Goal: Task Accomplishment & Management: Manage account settings

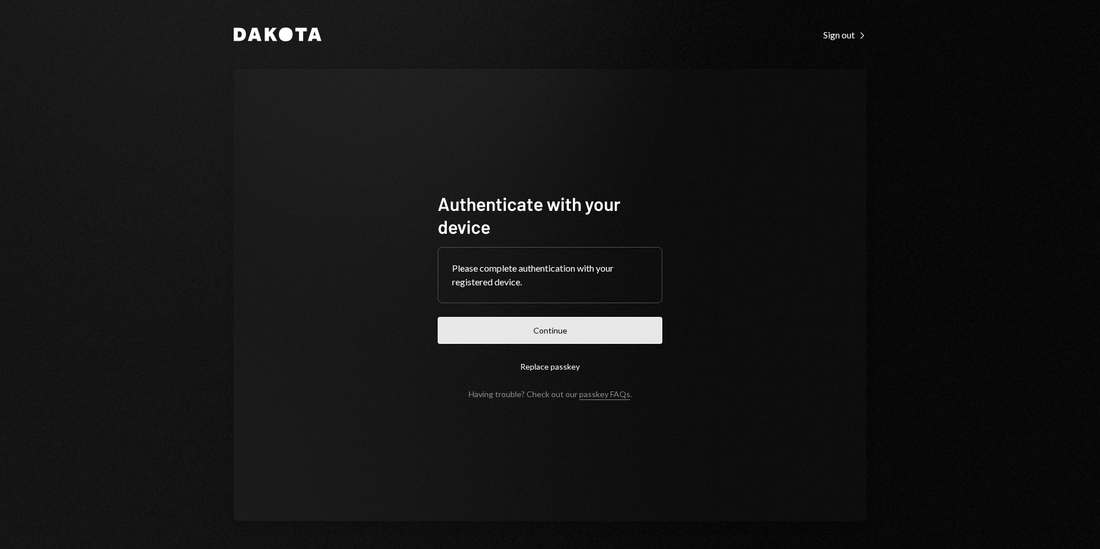
click at [578, 328] on button "Continue" at bounding box center [550, 330] width 225 height 27
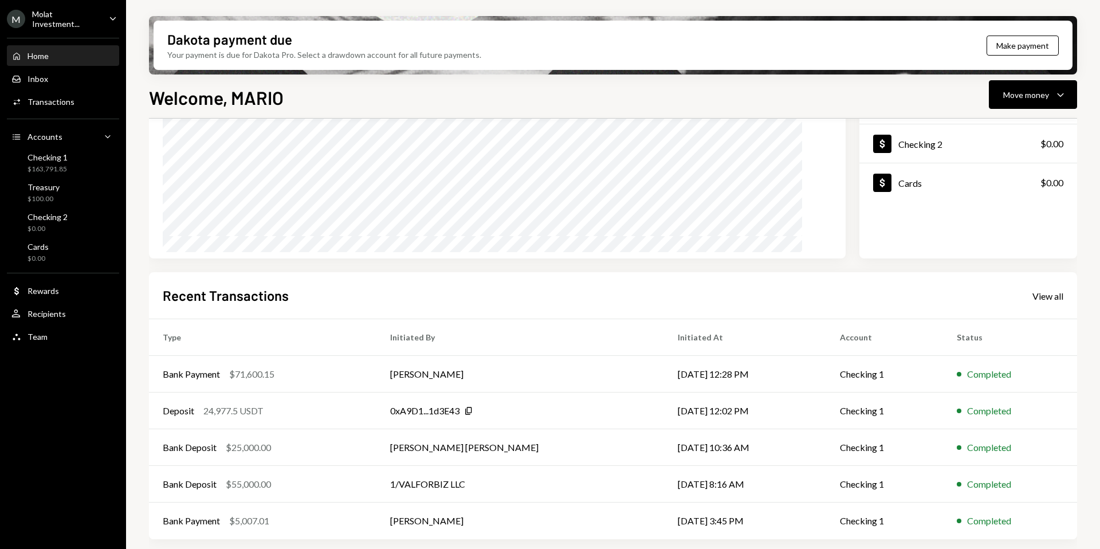
scroll to position [142, 0]
click at [1048, 297] on div "View all" at bounding box center [1047, 295] width 31 height 11
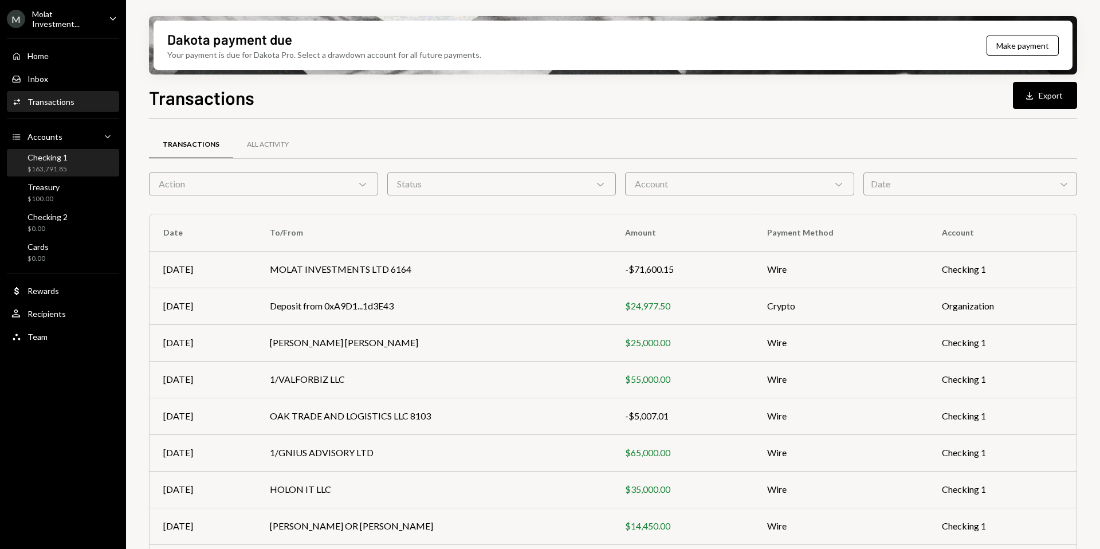
click at [63, 160] on div "Checking 1" at bounding box center [48, 157] width 40 height 10
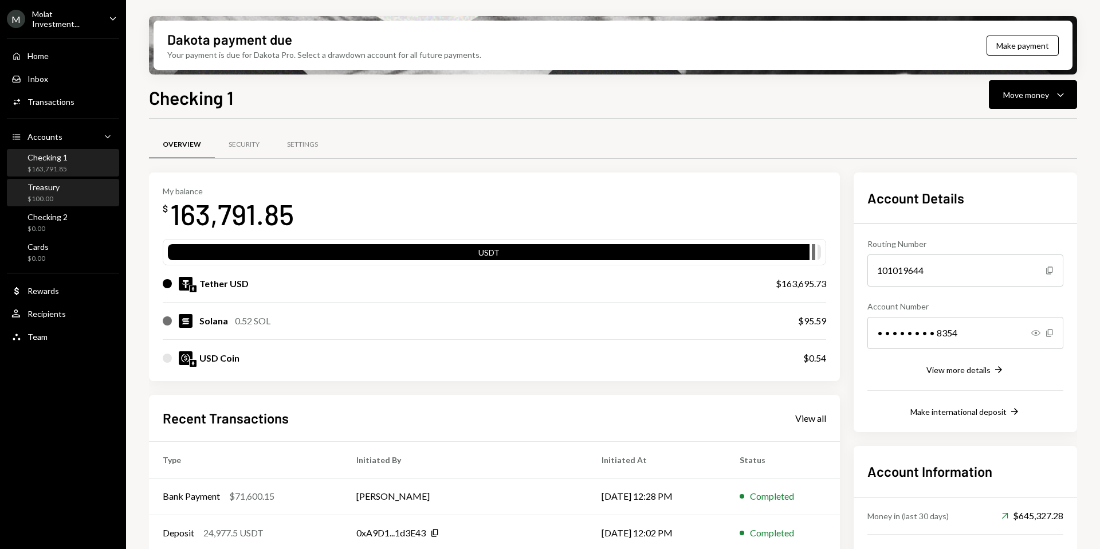
click at [59, 199] on div "Treasury $100.00" at bounding box center [62, 193] width 103 height 22
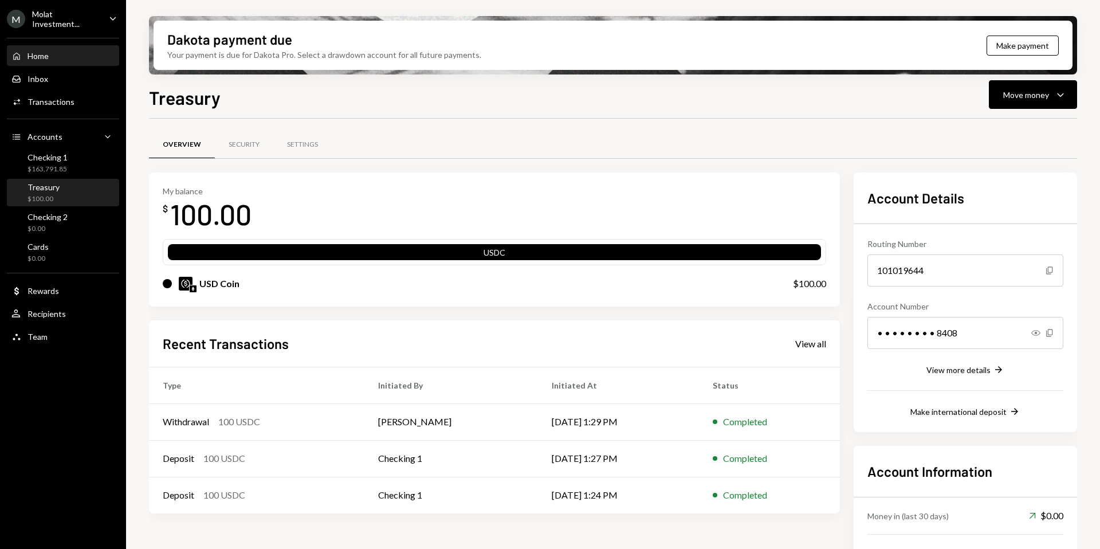
click at [39, 51] on div "Home" at bounding box center [38, 56] width 21 height 10
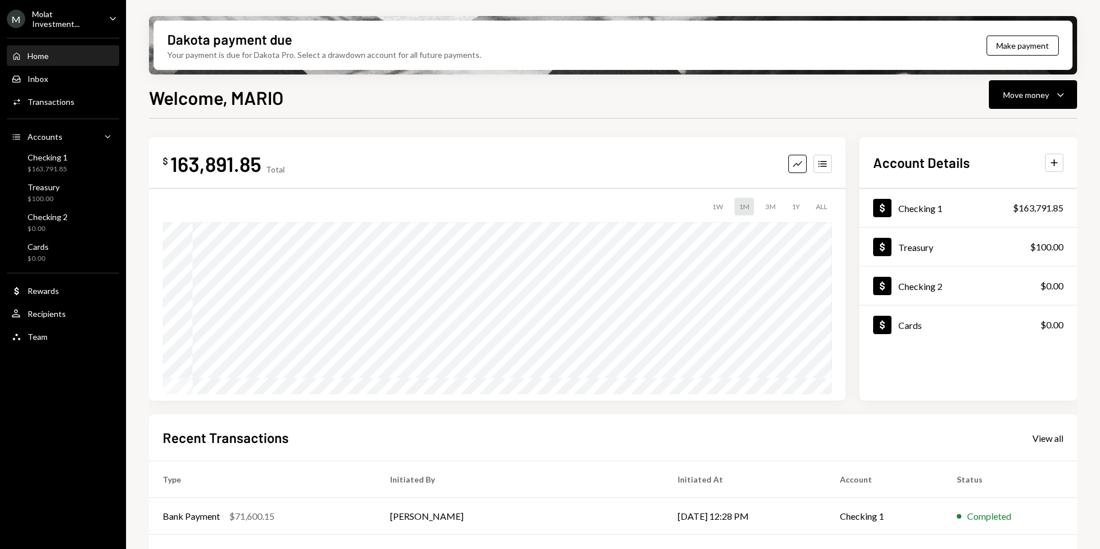
click at [40, 17] on div "Molat Investment..." at bounding box center [66, 18] width 68 height 19
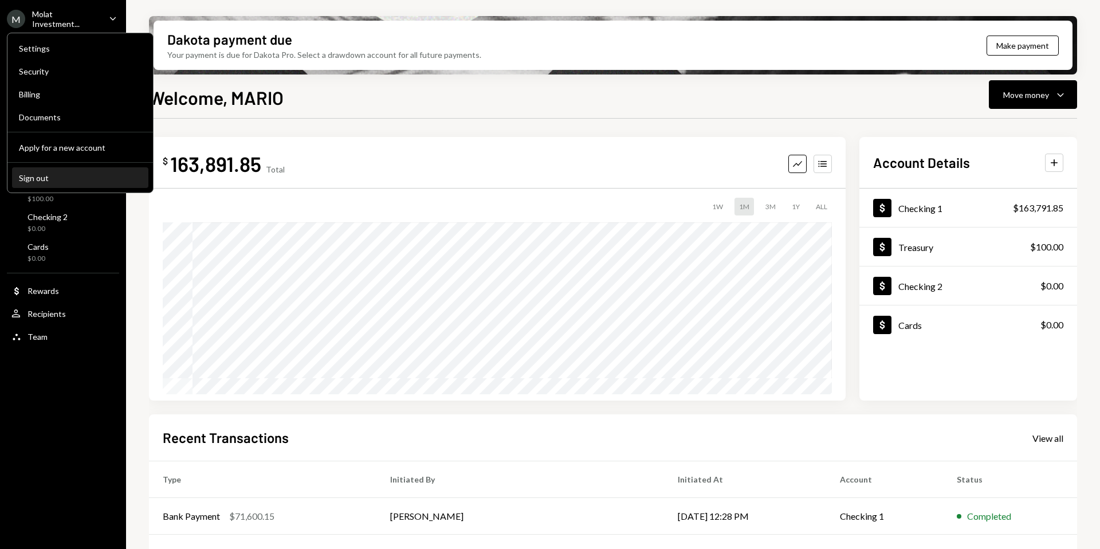
click at [50, 180] on div "Sign out" at bounding box center [80, 178] width 123 height 10
